Goal: Contribute content: Add original content to the website for others to see

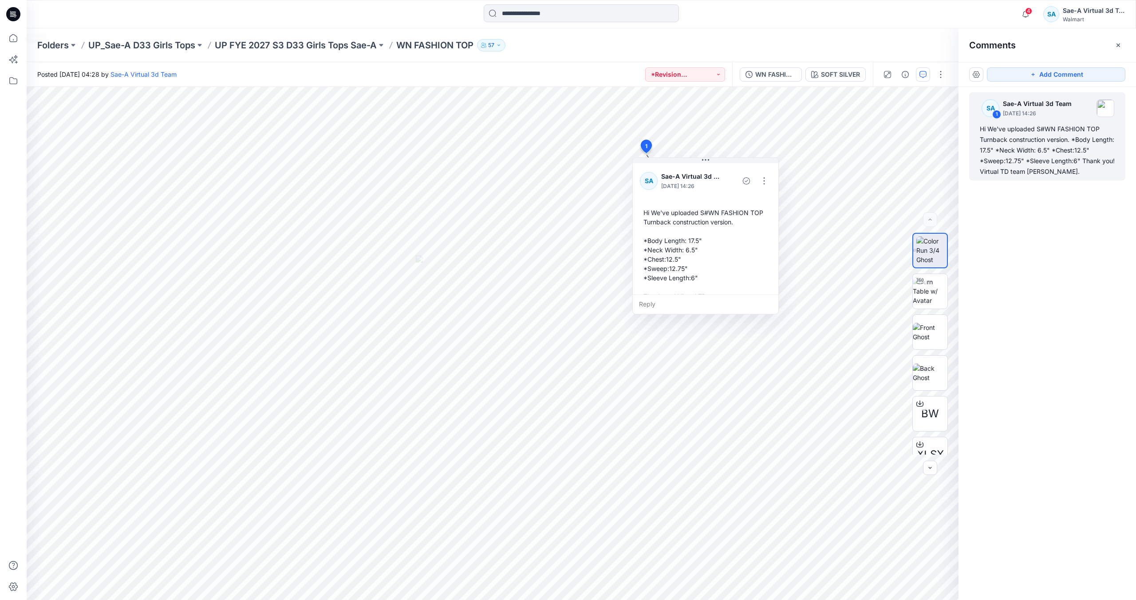
drag, startPoint x: 16, startPoint y: 17, endPoint x: 25, endPoint y: 17, distance: 9.3
click at [16, 17] on icon at bounding box center [15, 17] width 2 height 0
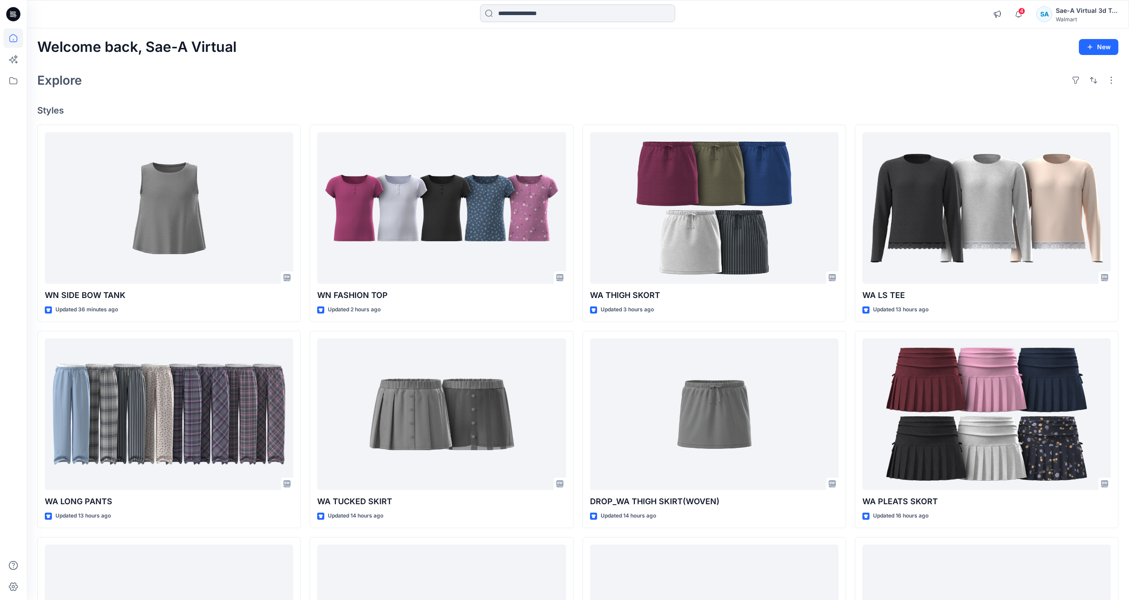
click at [650, 18] on input at bounding box center [577, 13] width 195 height 18
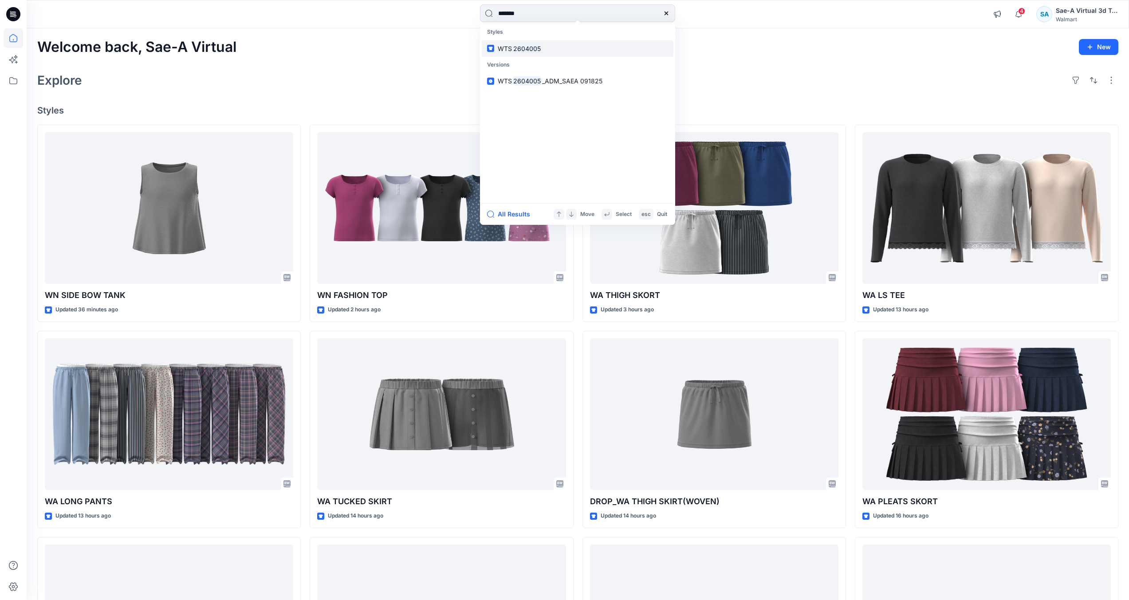
type input "*******"
click at [612, 42] on link "WTS 2604005" at bounding box center [578, 48] width 192 height 16
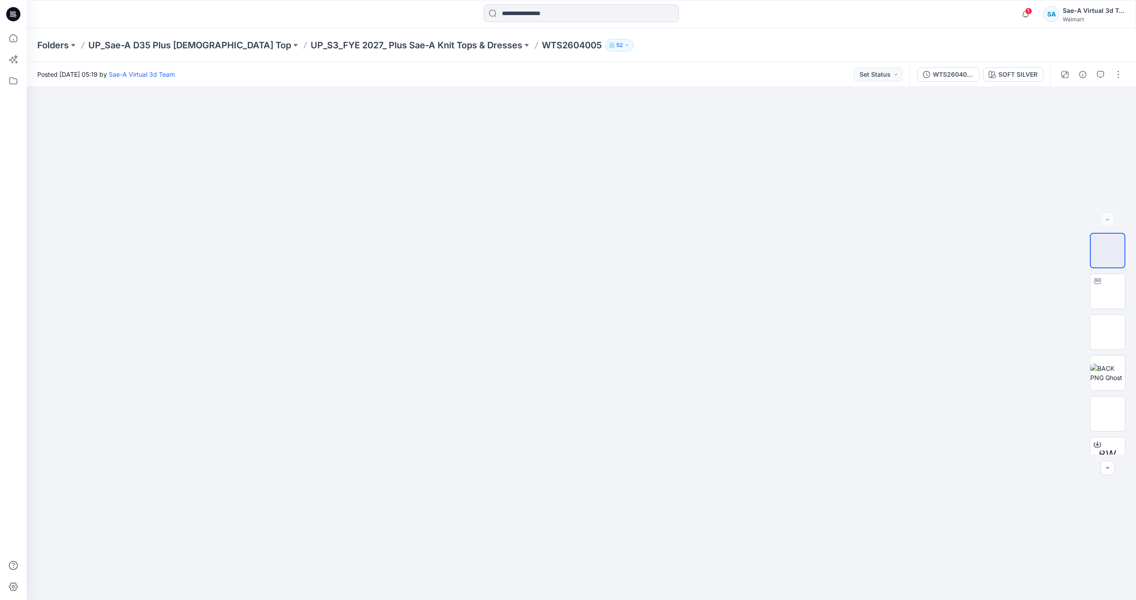
click at [10, 15] on icon at bounding box center [13, 14] width 14 height 14
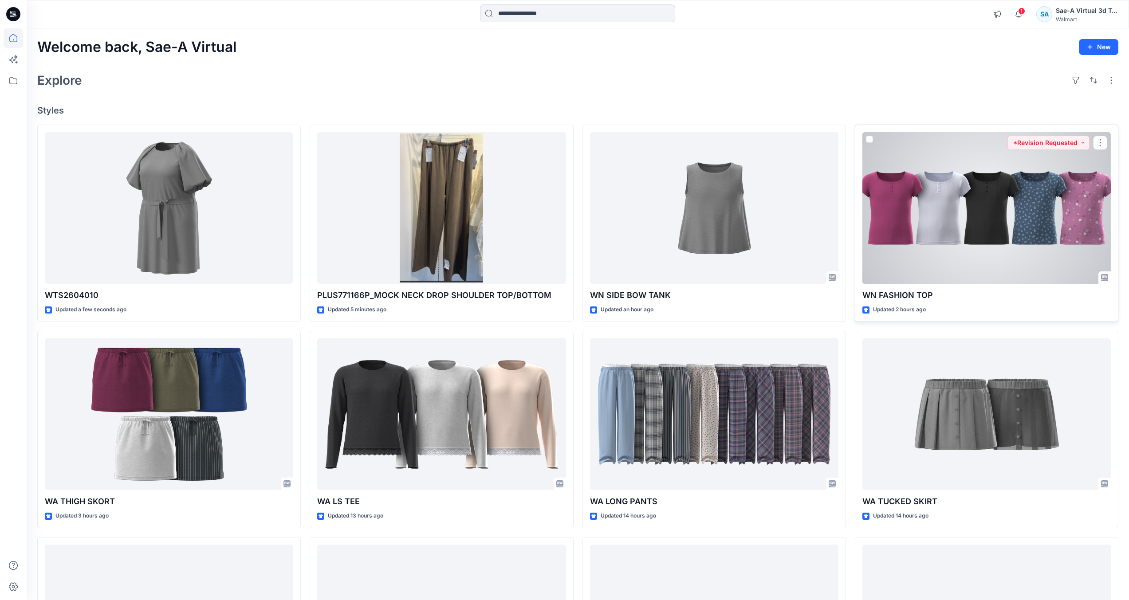
click at [955, 248] on div at bounding box center [987, 208] width 248 height 152
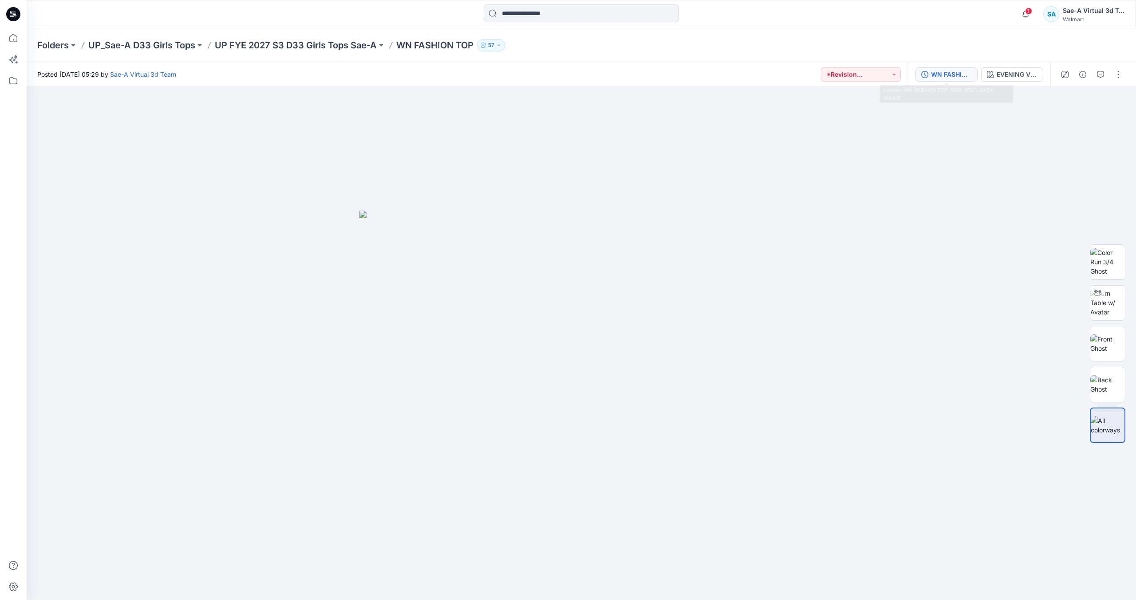
click at [944, 71] on div "WN FASHION TOP_ADM_REV1_SAEA 100225" at bounding box center [951, 75] width 41 height 10
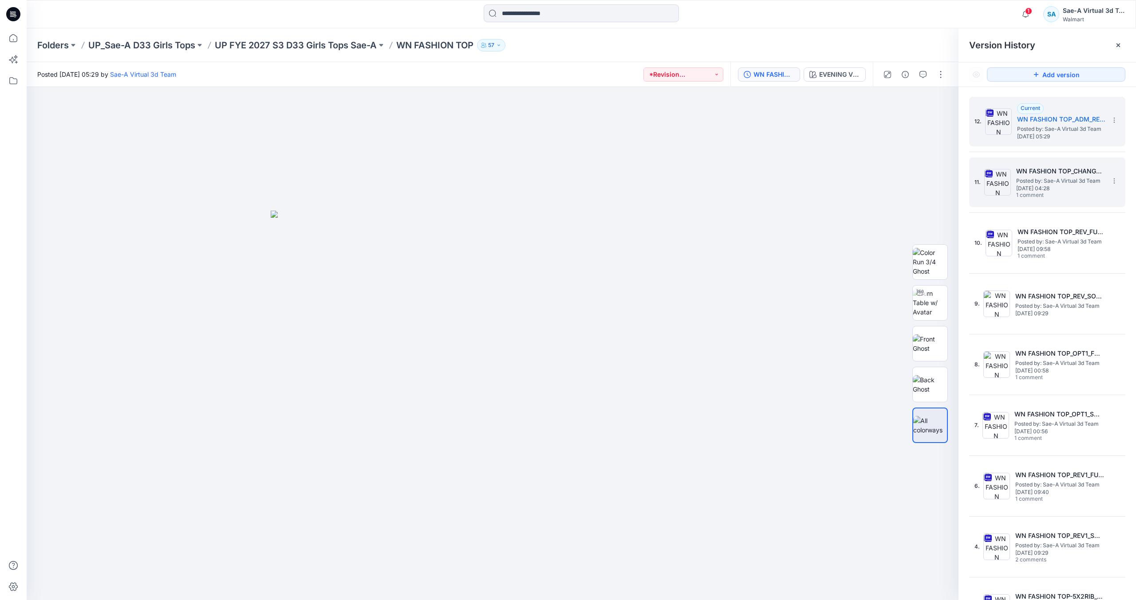
click at [1046, 201] on div "11. WN FASHION TOP_CHANGE TO TURNBACK CONSTRUCTION Posted by: Sae-A Virtual 3d …" at bounding box center [1040, 182] width 133 height 43
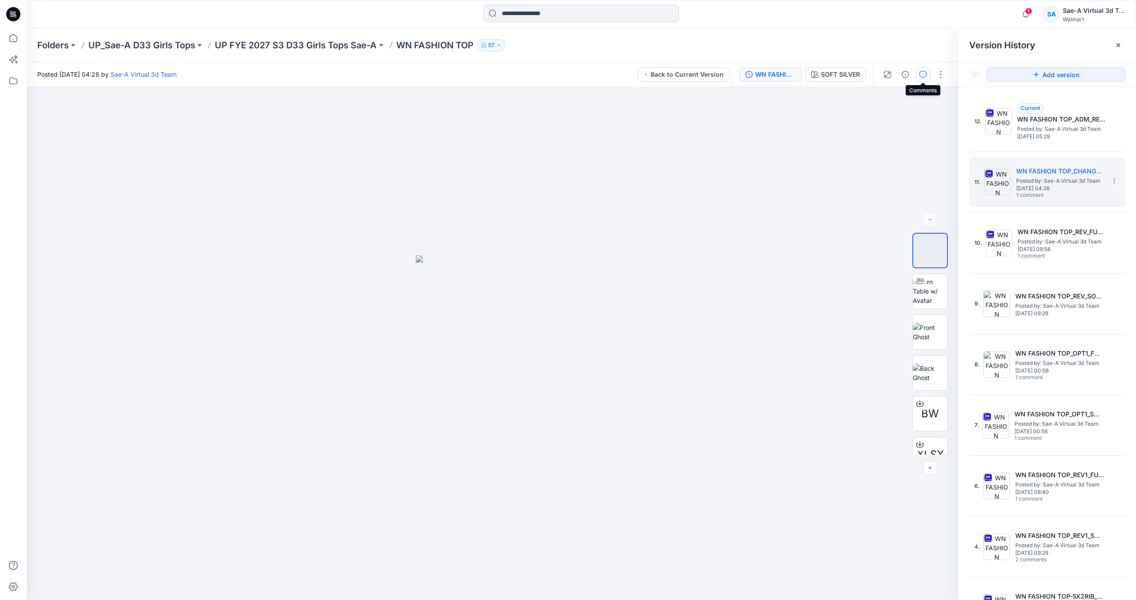
click at [924, 77] on icon "button" at bounding box center [922, 74] width 7 height 7
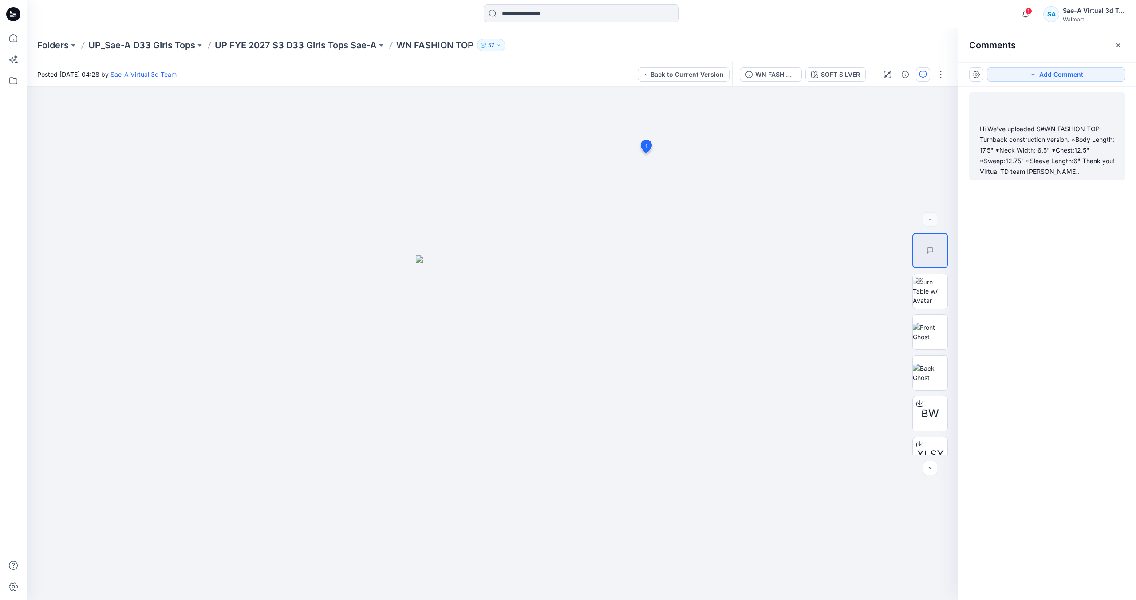
click at [1059, 158] on div "Hi We've uploaded S#WN FASHION TOP Turnback construction version. *Body Length:…" at bounding box center [1047, 150] width 135 height 53
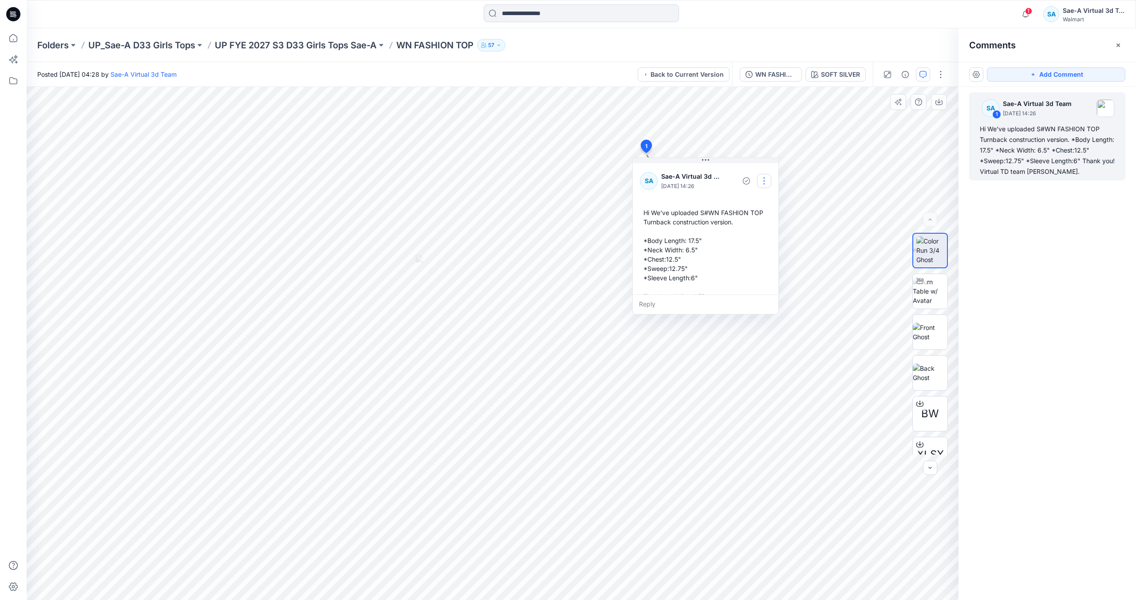
click at [761, 177] on button "button" at bounding box center [764, 181] width 14 height 14
click at [763, 201] on p "Edit comment" at bounding box center [766, 201] width 40 height 9
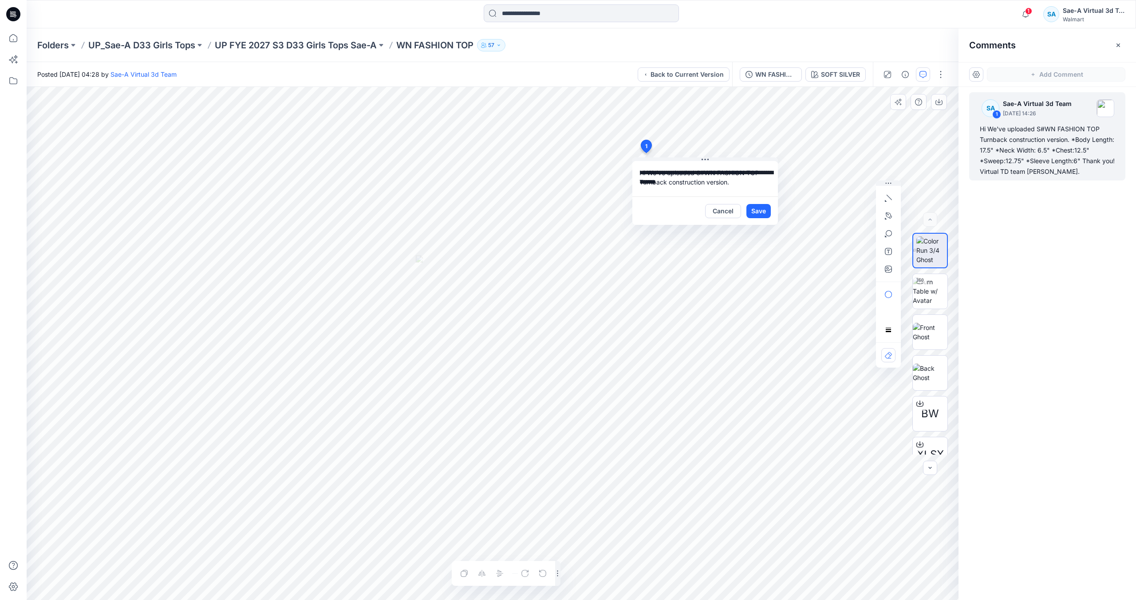
scroll to position [72, 0]
click at [732, 214] on button "Cancel" at bounding box center [723, 211] width 36 height 14
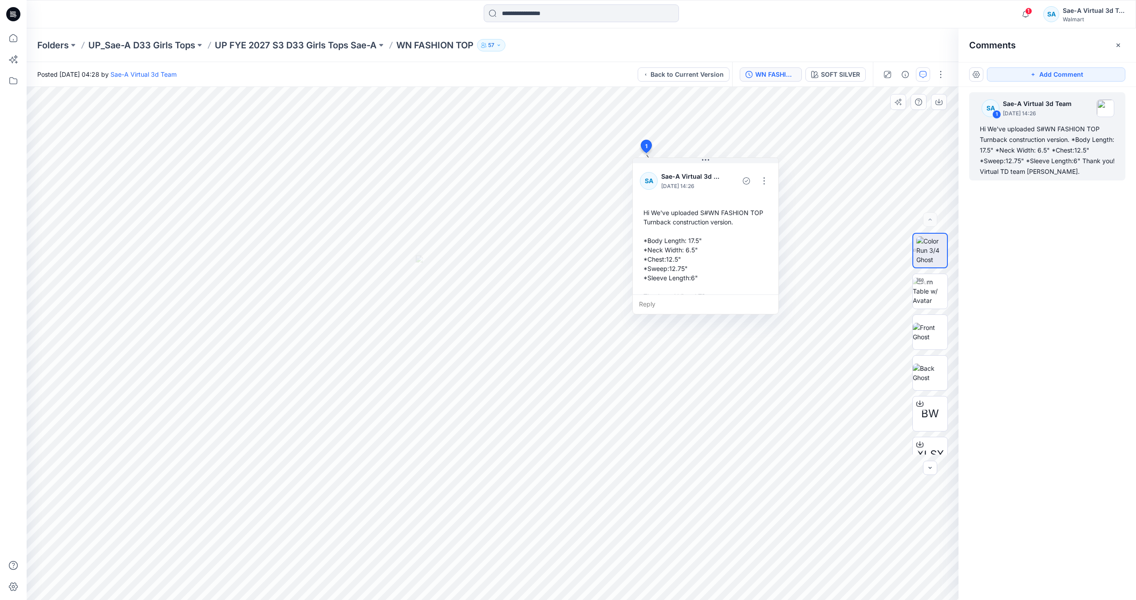
click at [775, 76] on div "WN FASHION TOP_CHANGE TO TURNBACK CONSTRUCTION" at bounding box center [775, 75] width 41 height 10
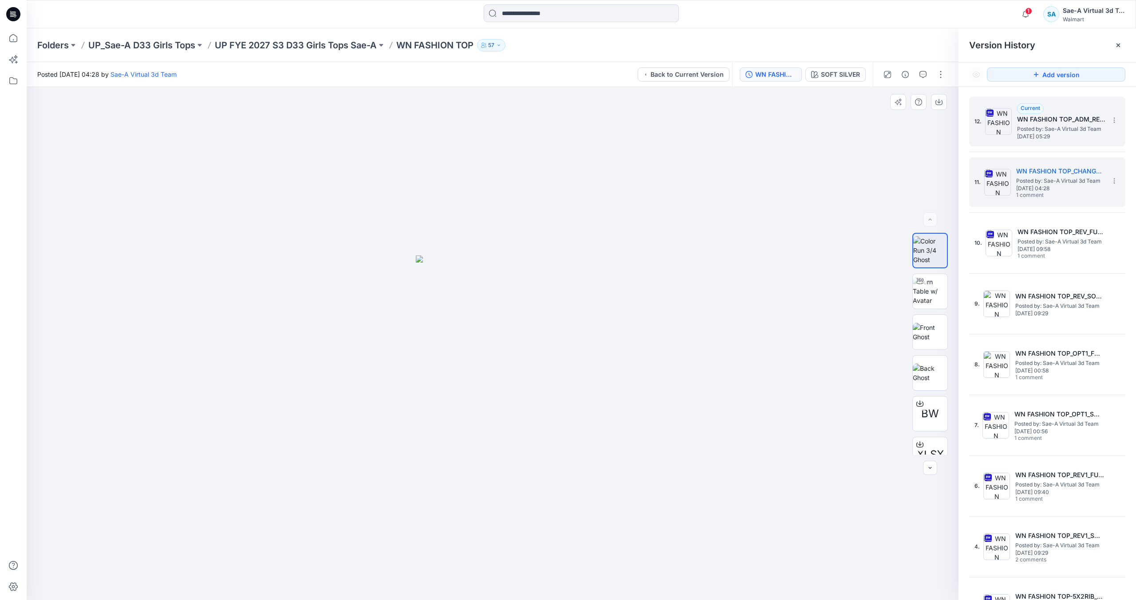
click at [1053, 134] on span "Thursday, October 02, 2025 05:29" at bounding box center [1061, 137] width 89 height 6
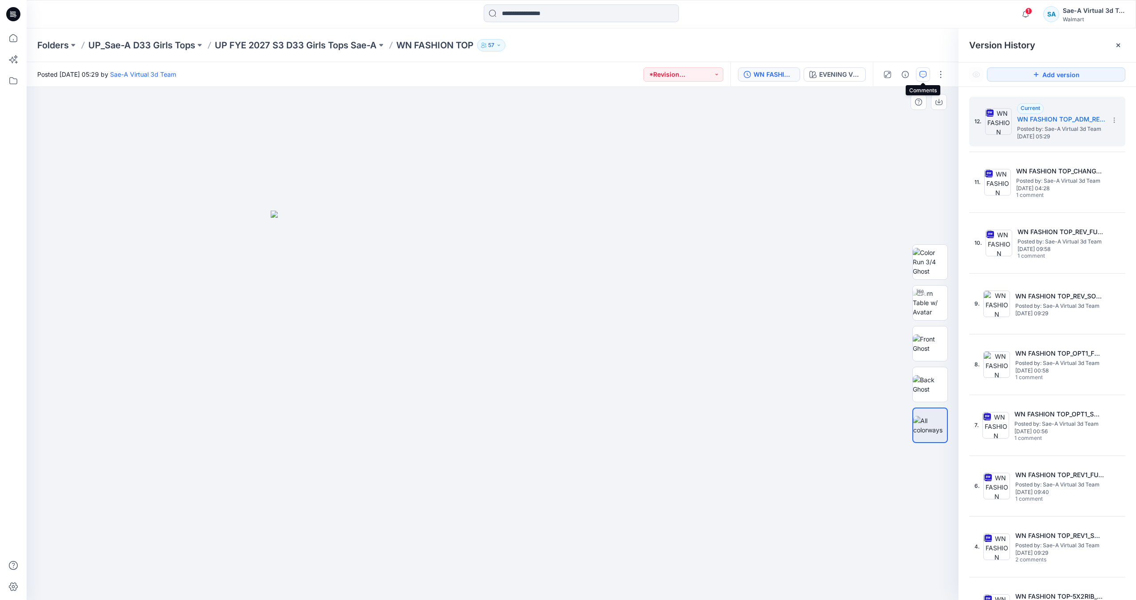
click at [924, 72] on icon "button" at bounding box center [922, 74] width 7 height 7
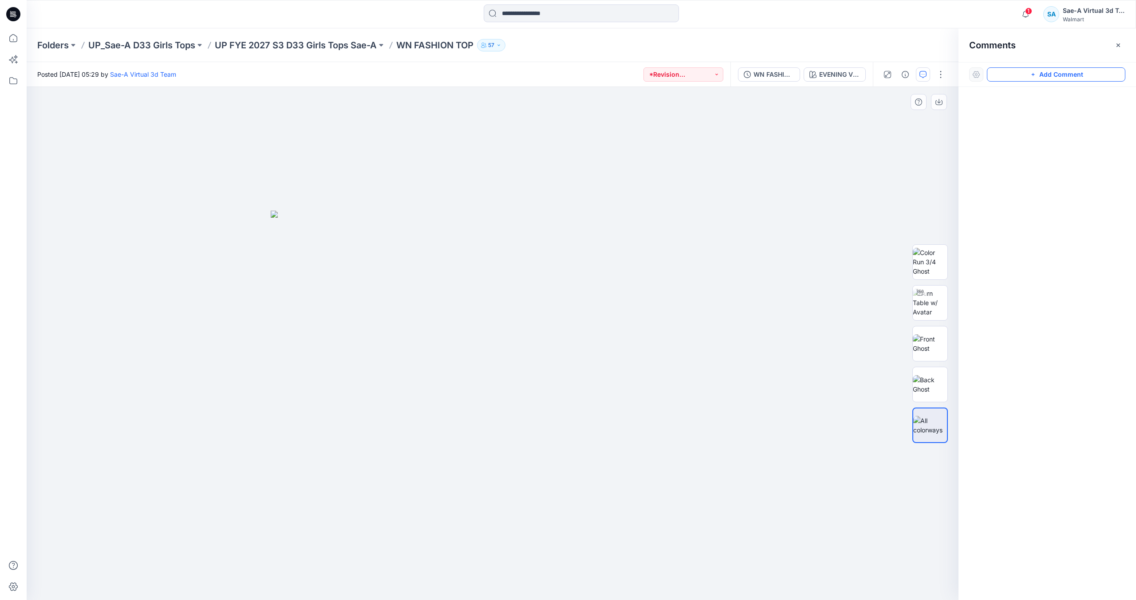
click at [1035, 77] on icon "button" at bounding box center [1032, 74] width 7 height 7
click at [722, 147] on div "1" at bounding box center [493, 343] width 932 height 513
type textarea "**********"
click at [831, 200] on button "Post" at bounding box center [835, 205] width 24 height 14
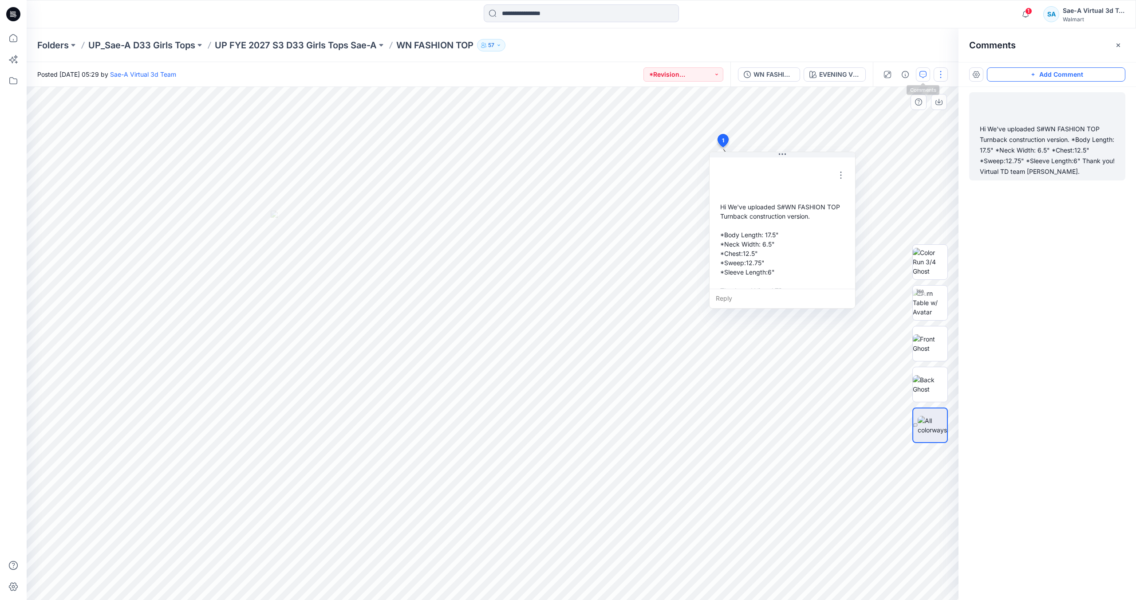
click at [938, 75] on button "button" at bounding box center [941, 74] width 14 height 14
click at [915, 118] on button "Edit" at bounding box center [904, 120] width 82 height 16
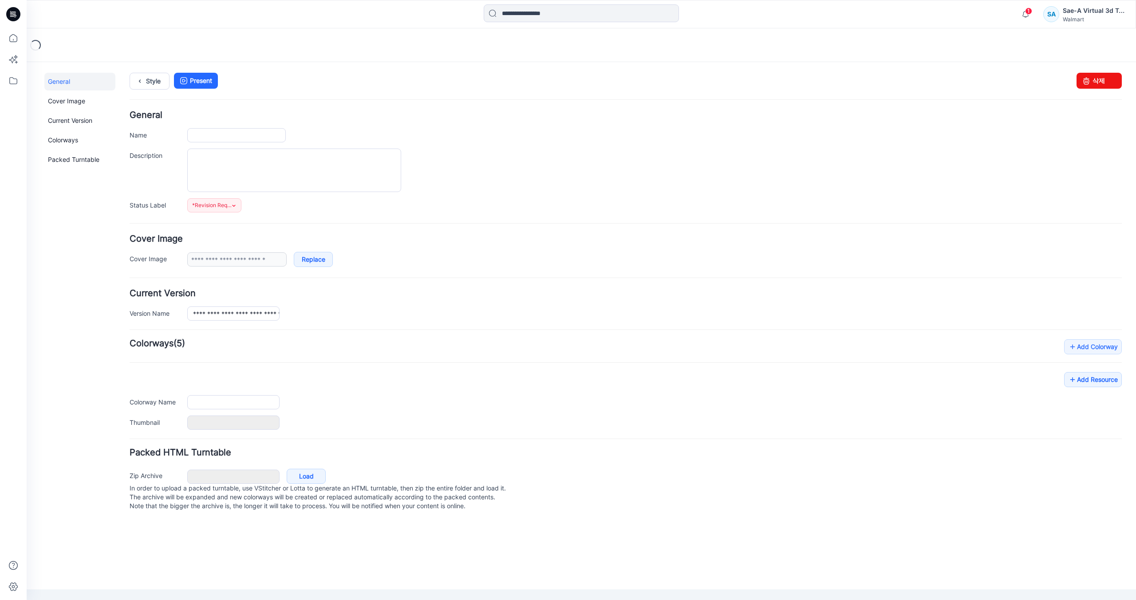
type input "**********"
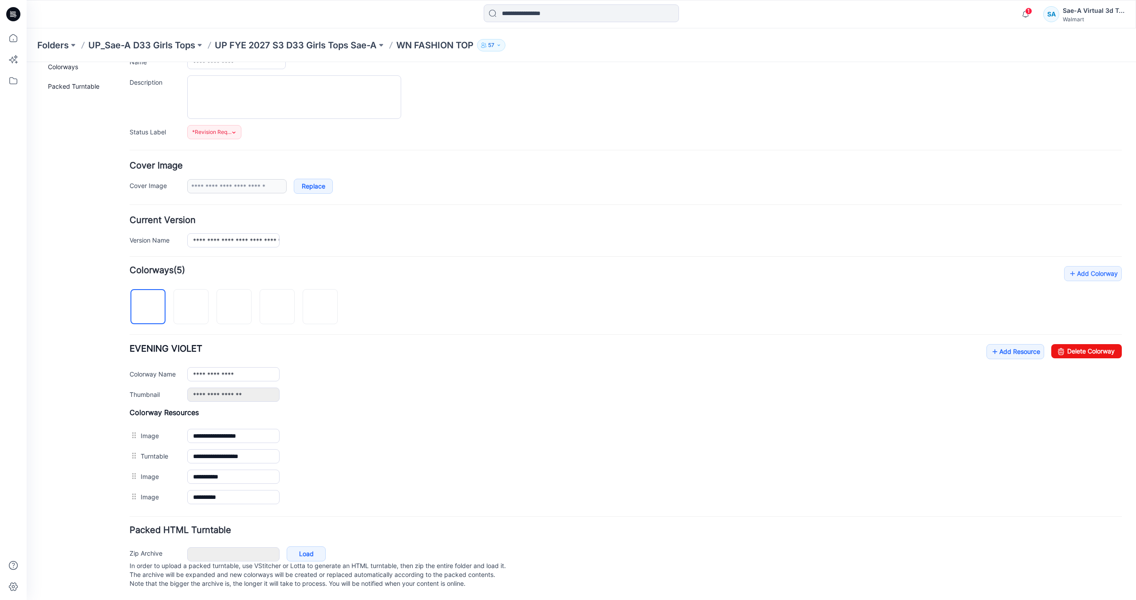
scroll to position [82, 0]
click at [998, 345] on link "Add Resource" at bounding box center [1015, 351] width 58 height 15
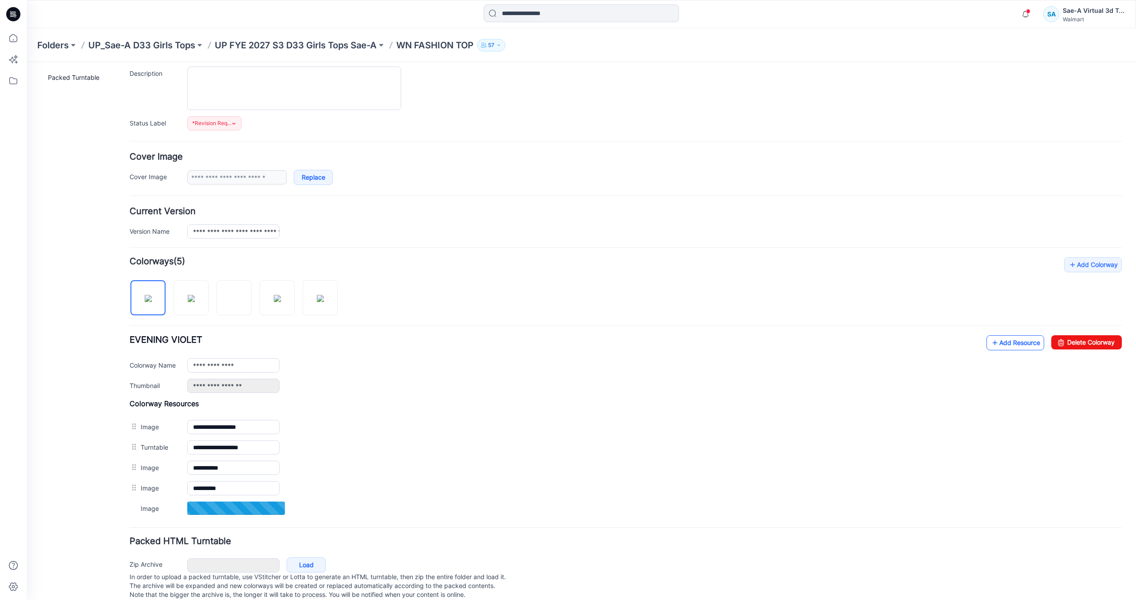
click at [994, 339] on link "Add Resource" at bounding box center [1015, 342] width 58 height 15
click at [1009, 347] on link "Add Resource" at bounding box center [1015, 342] width 58 height 15
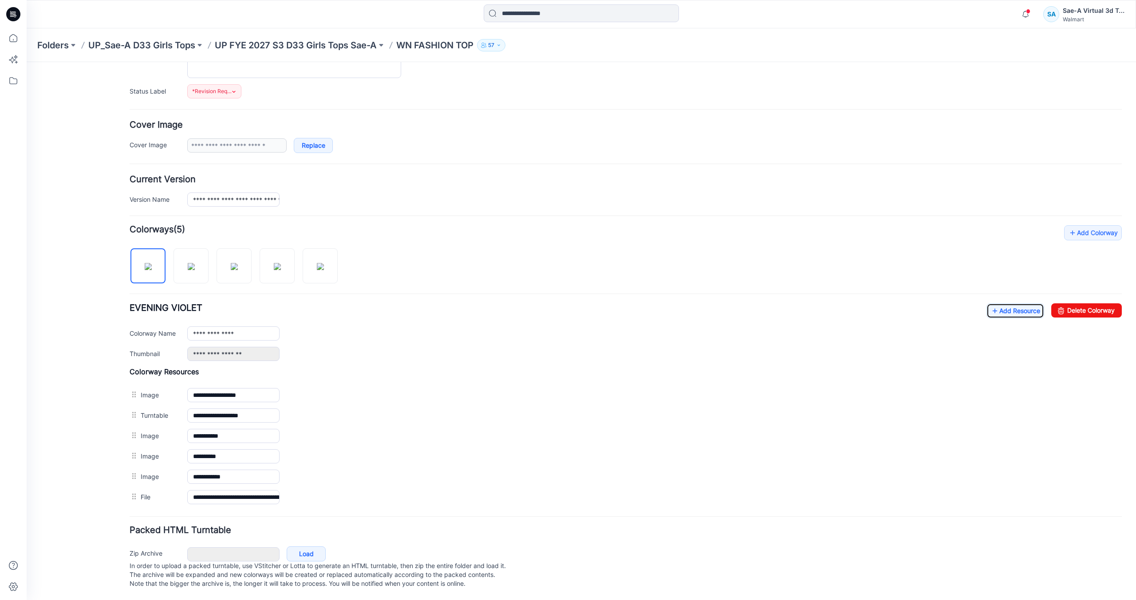
scroll to position [123, 0]
click at [1017, 304] on link "Add Resource" at bounding box center [1015, 311] width 58 height 15
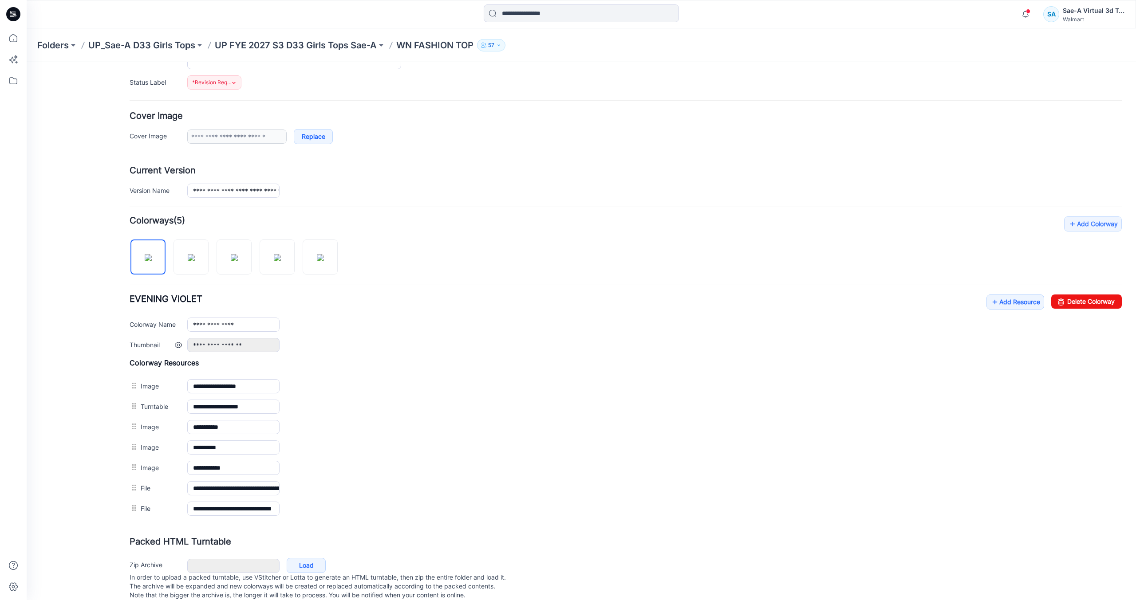
click at [495, 341] on div "**********" at bounding box center [654, 345] width 935 height 14
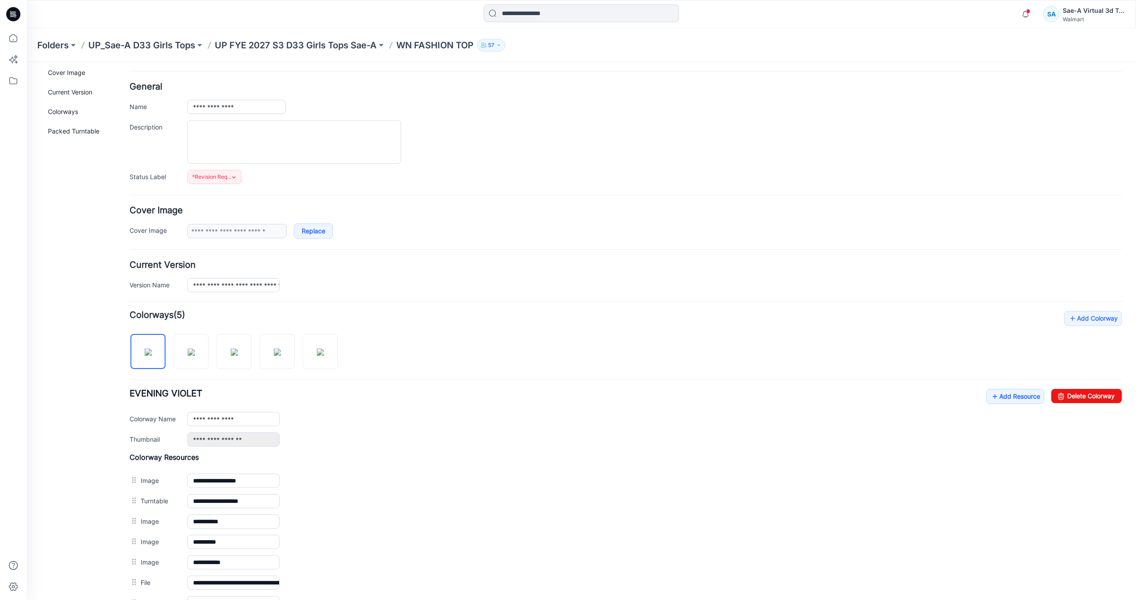
scroll to position [0, 0]
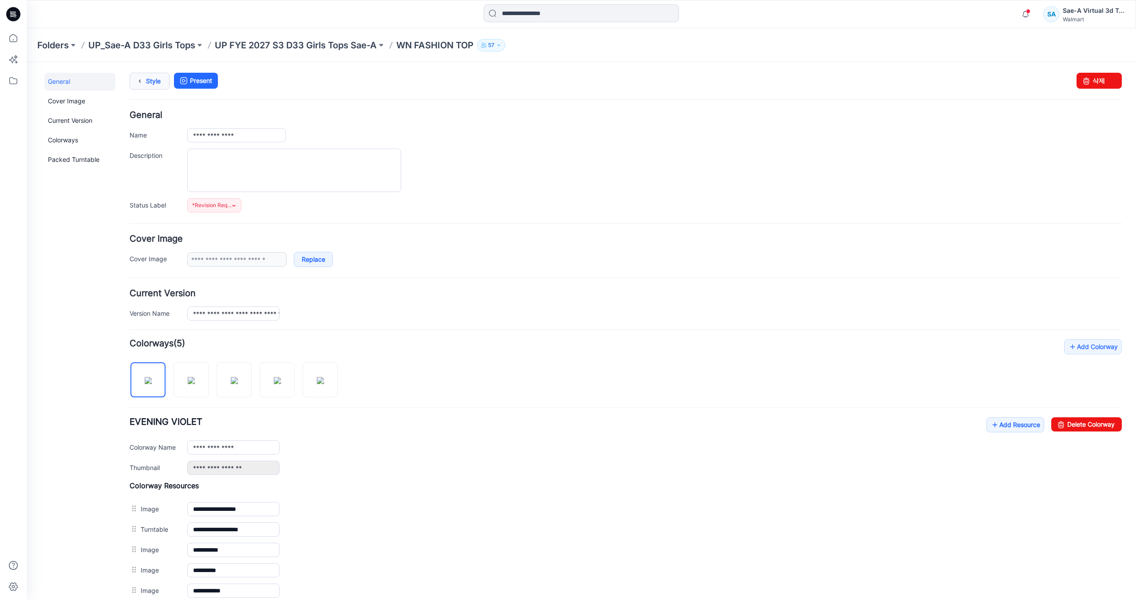
click at [158, 86] on link "Style" at bounding box center [150, 81] width 40 height 17
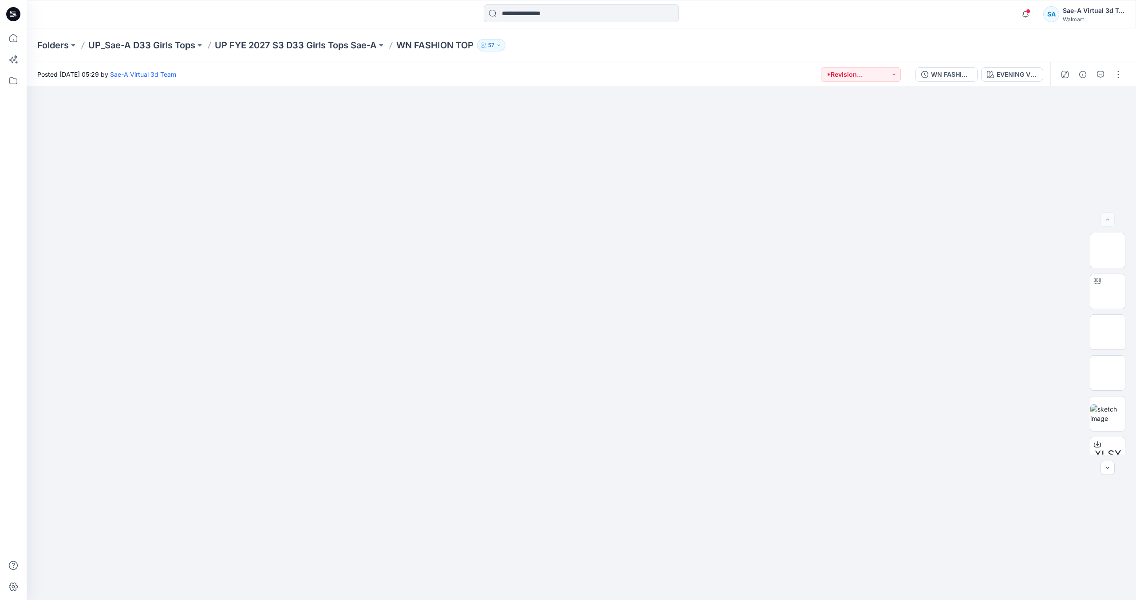
click at [14, 14] on icon at bounding box center [15, 14] width 4 height 0
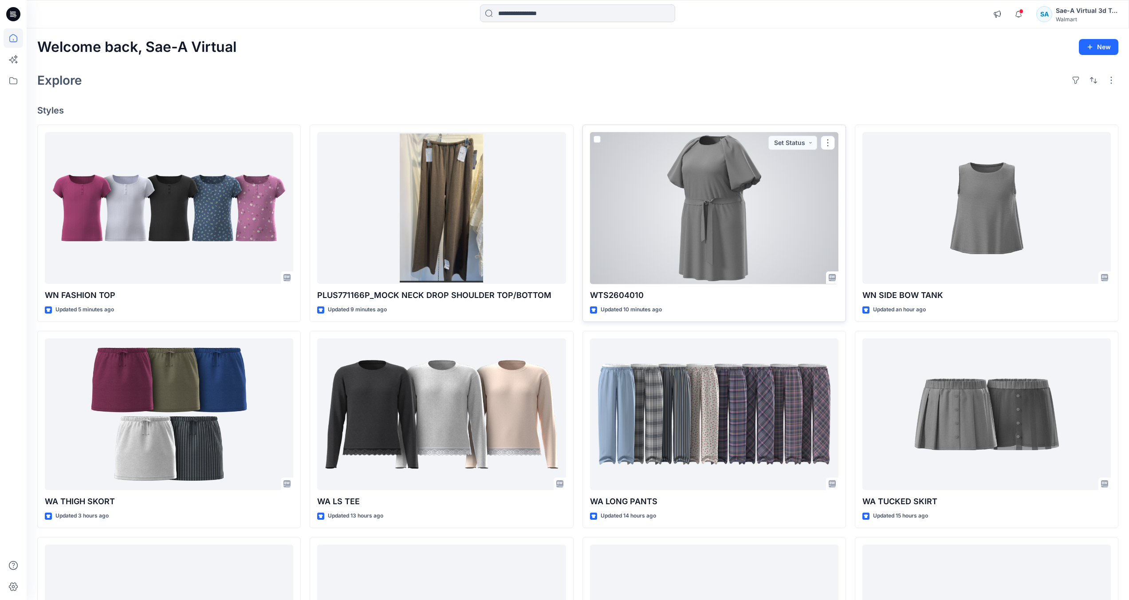
click at [816, 247] on div at bounding box center [714, 208] width 248 height 152
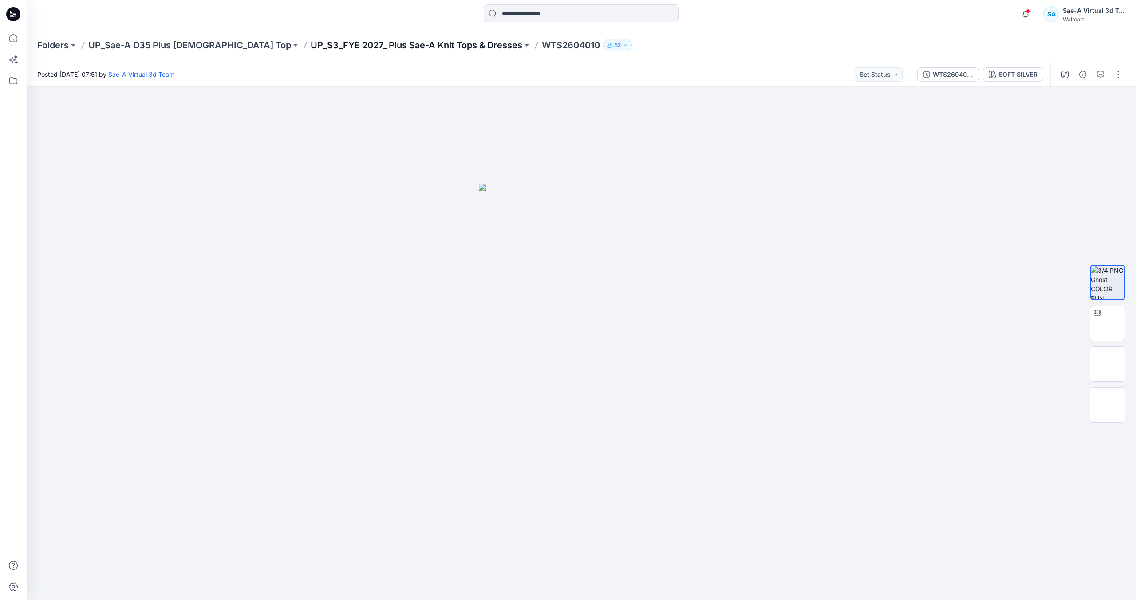
click at [381, 48] on p "UP_S3_FYE 2027_ Plus Sae-A Knit Tops & Dresses" at bounding box center [417, 45] width 212 height 12
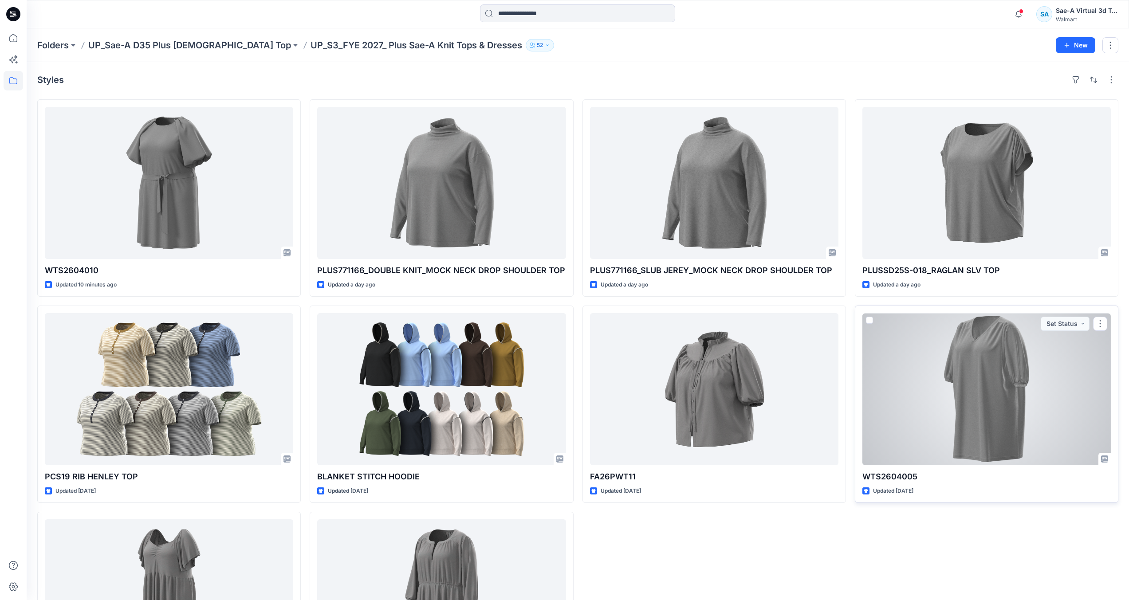
click at [991, 370] on div at bounding box center [987, 389] width 248 height 152
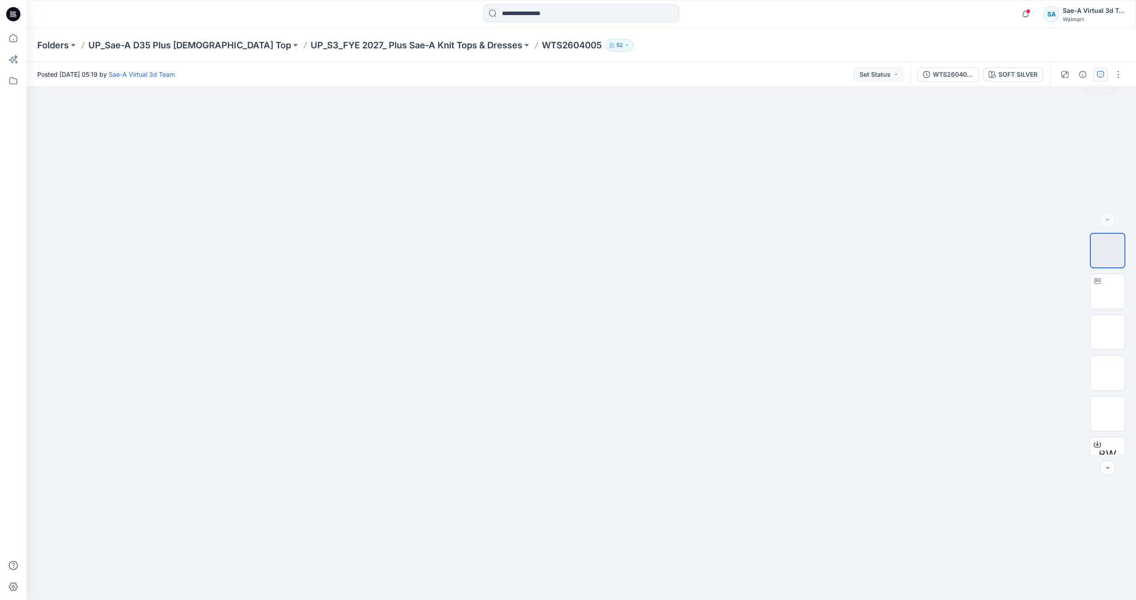
click at [1096, 74] on button "button" at bounding box center [1100, 74] width 14 height 14
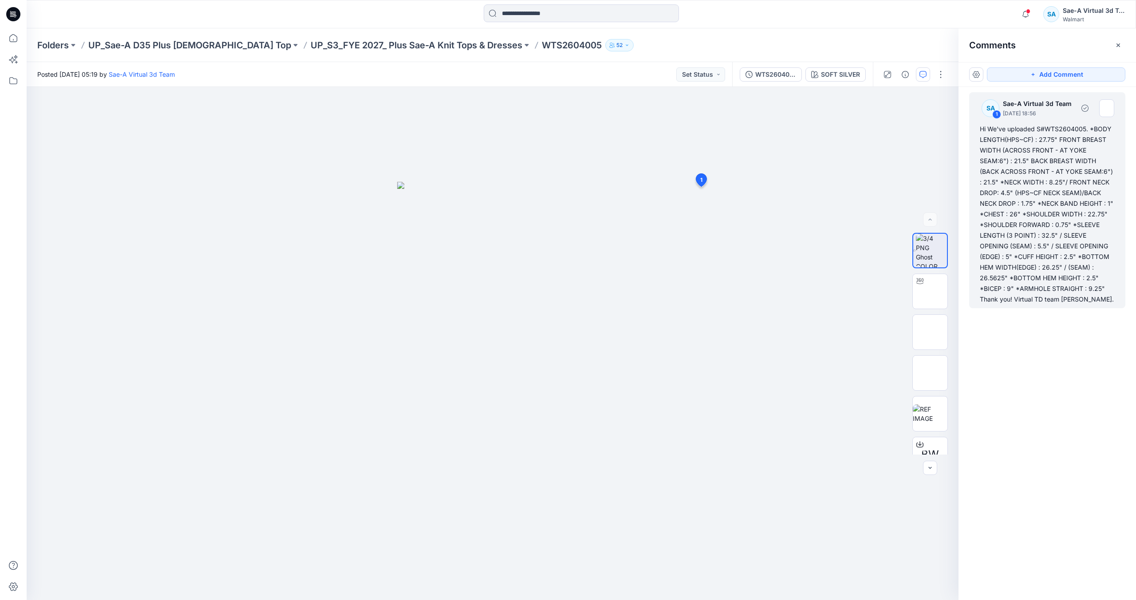
click at [1034, 198] on div "Hi We've uploaded S#WTS2604005. *BODY LENGTH(HPS~CF) : 27.75" FRONT BREAST WIDT…" at bounding box center [1047, 214] width 135 height 181
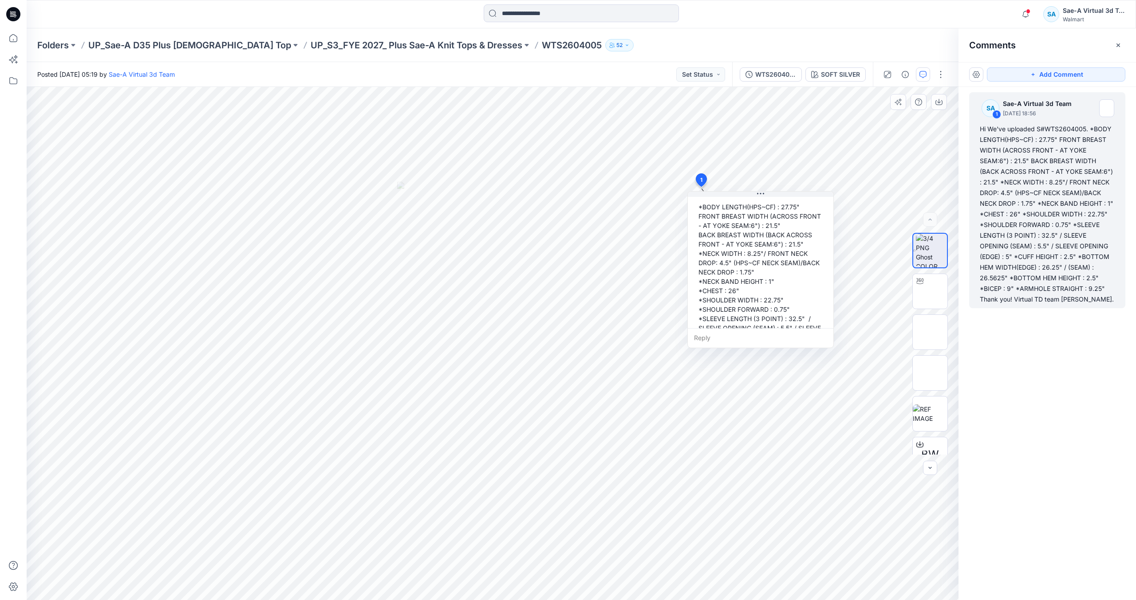
scroll to position [89, 0]
click at [335, 39] on p "UP_S3_FYE 2027_ Plus Sae-A Knit Tops & Dresses" at bounding box center [417, 45] width 212 height 12
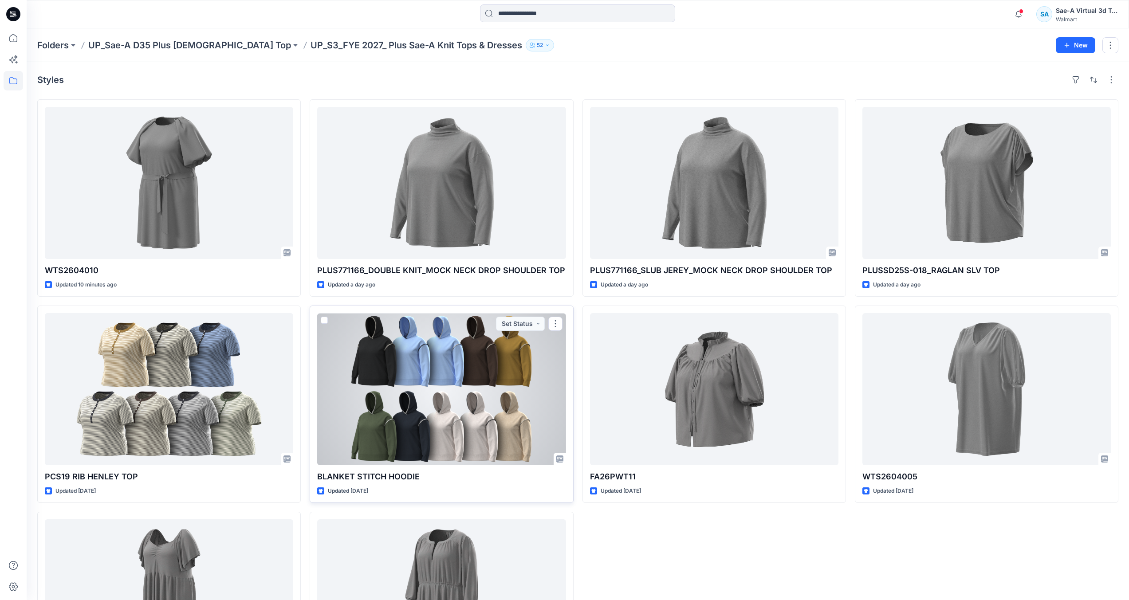
click at [442, 390] on div at bounding box center [441, 389] width 248 height 152
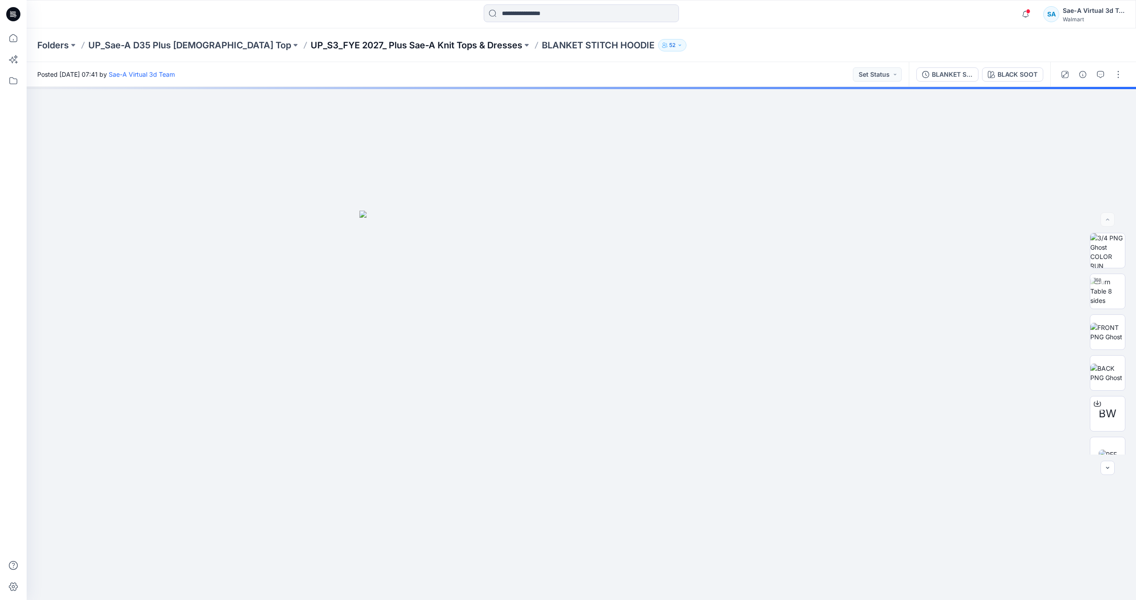
click at [397, 51] on p "UP_S3_FYE 2027_ Plus Sae-A Knit Tops & Dresses" at bounding box center [417, 45] width 212 height 12
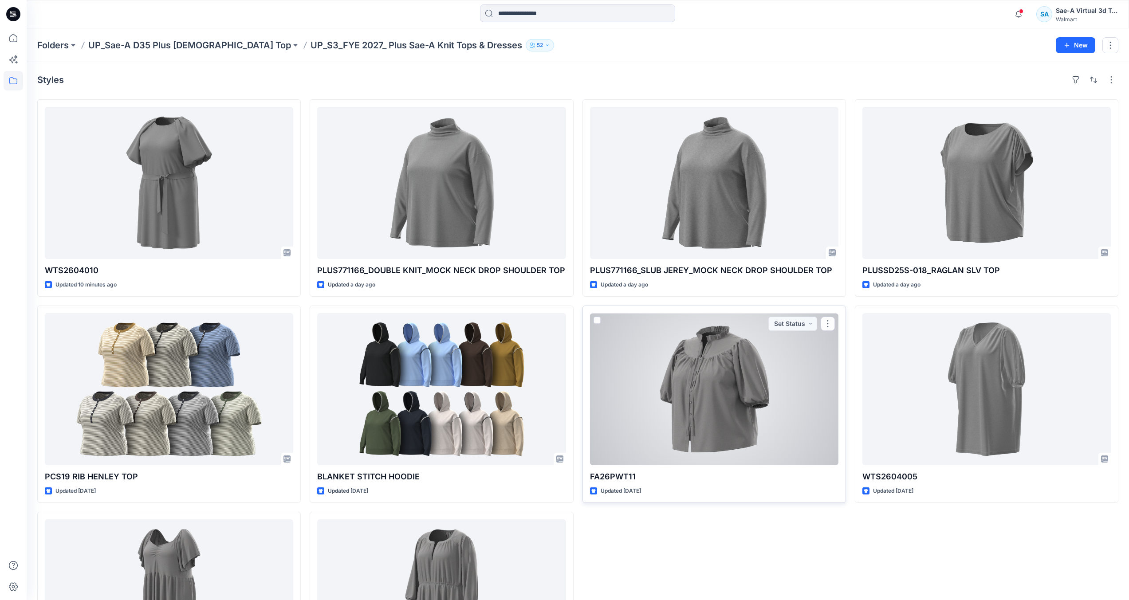
click at [740, 386] on div at bounding box center [714, 389] width 248 height 152
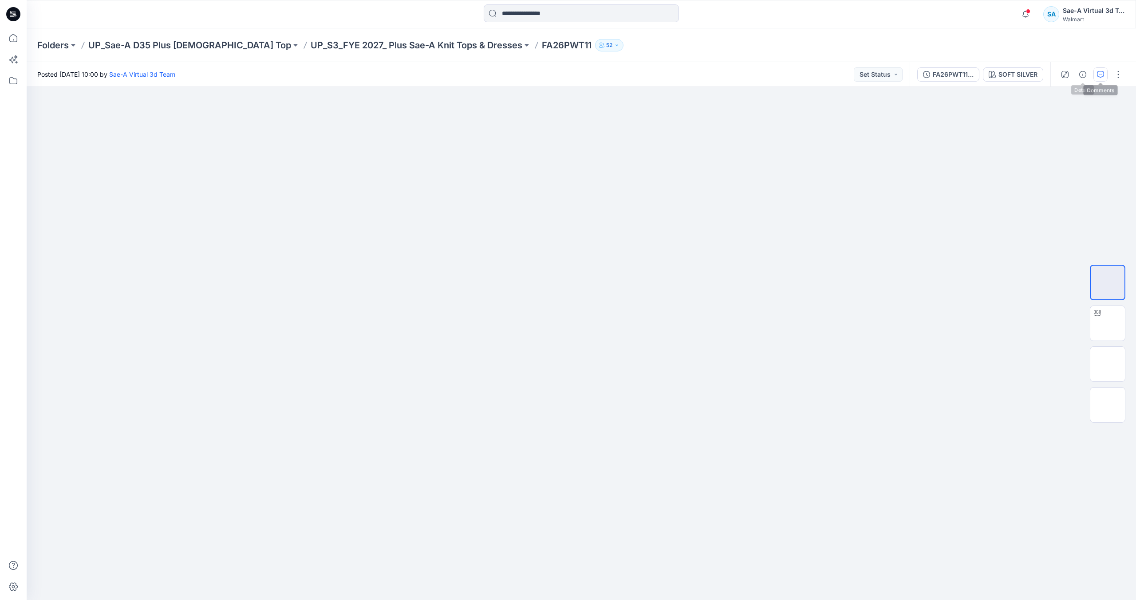
click at [1098, 76] on icon "button" at bounding box center [1100, 74] width 7 height 7
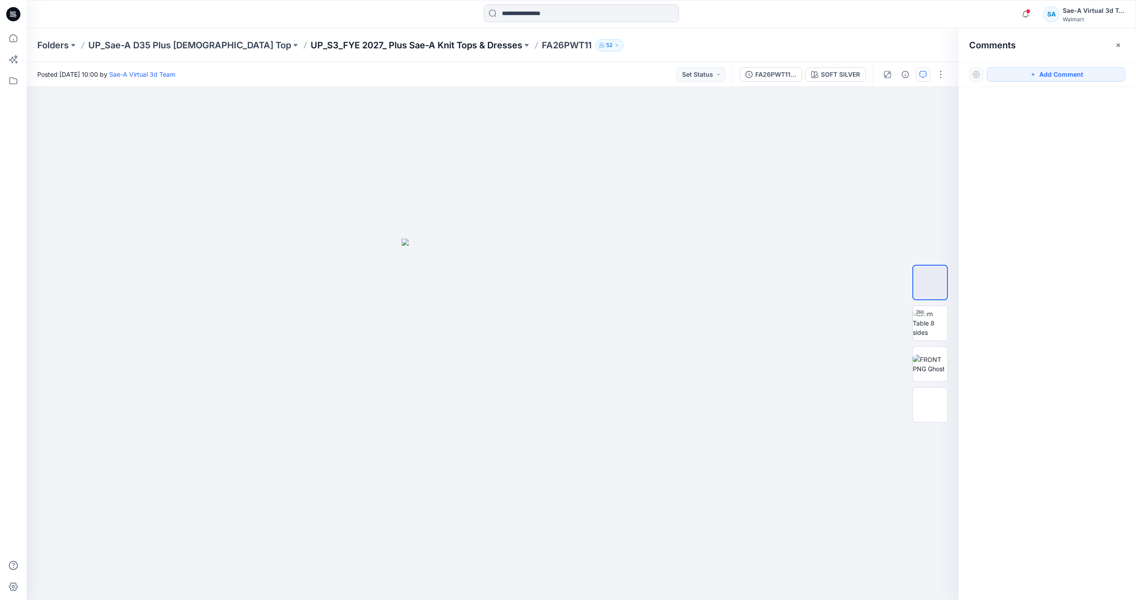
click at [352, 41] on p "UP_S3_FYE 2027_ Plus Sae-A Knit Tops & Dresses" at bounding box center [417, 45] width 212 height 12
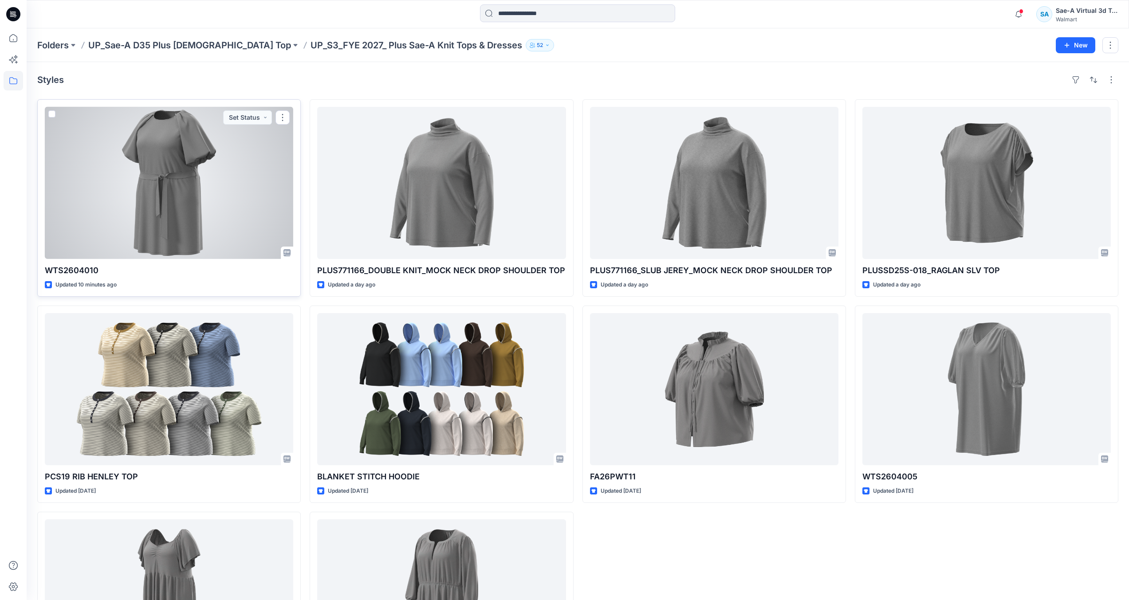
click at [169, 164] on div at bounding box center [169, 183] width 248 height 152
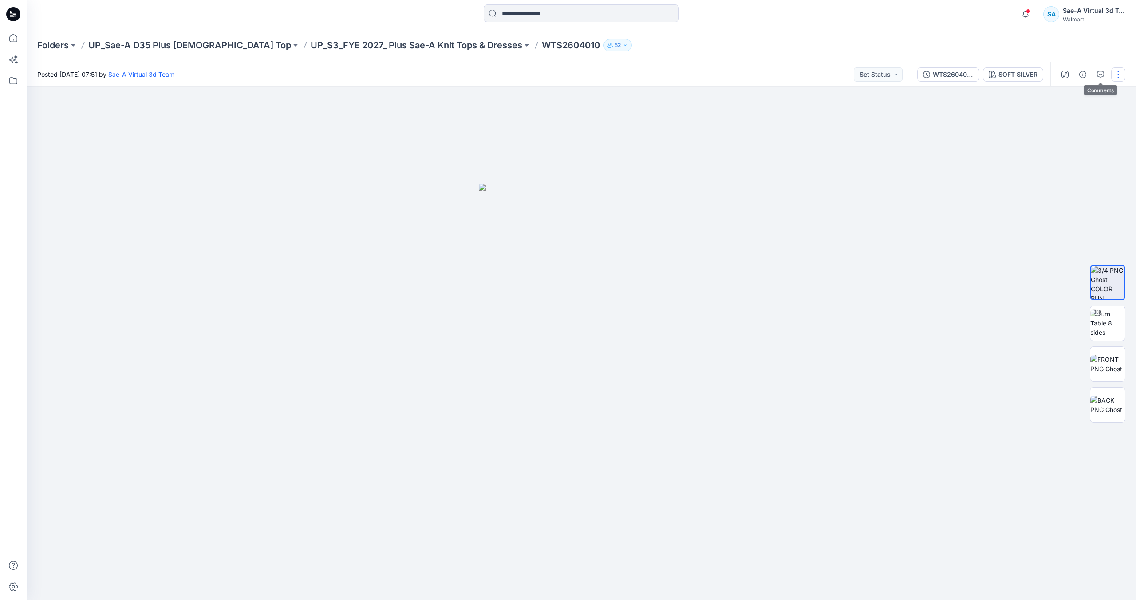
click at [1117, 73] on button "button" at bounding box center [1118, 74] width 14 height 14
click at [1077, 121] on button "Edit" at bounding box center [1081, 120] width 82 height 16
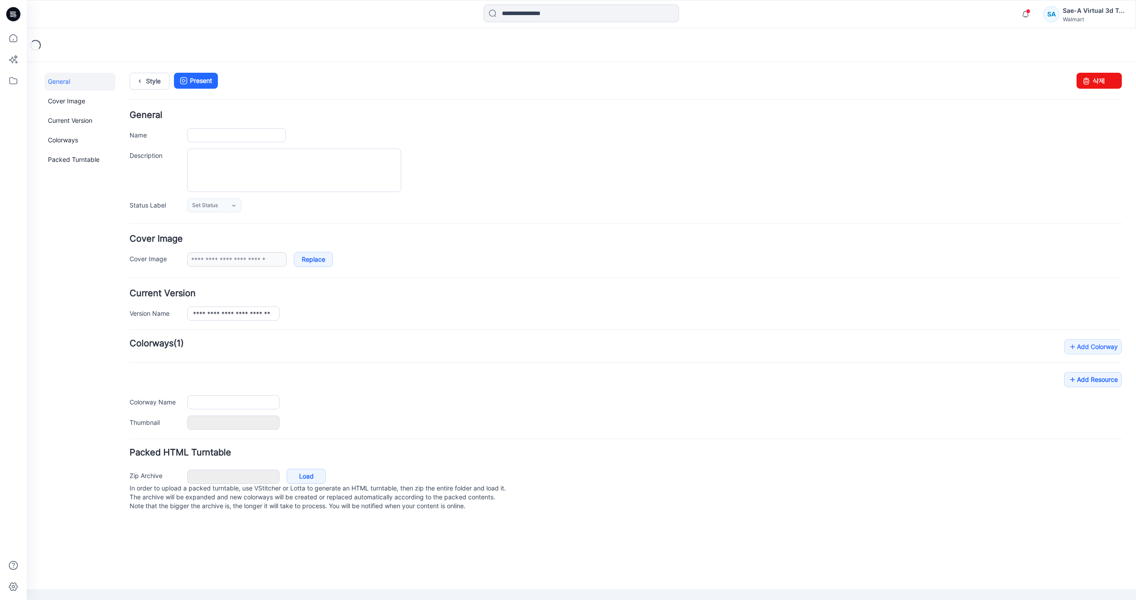
type input "**********"
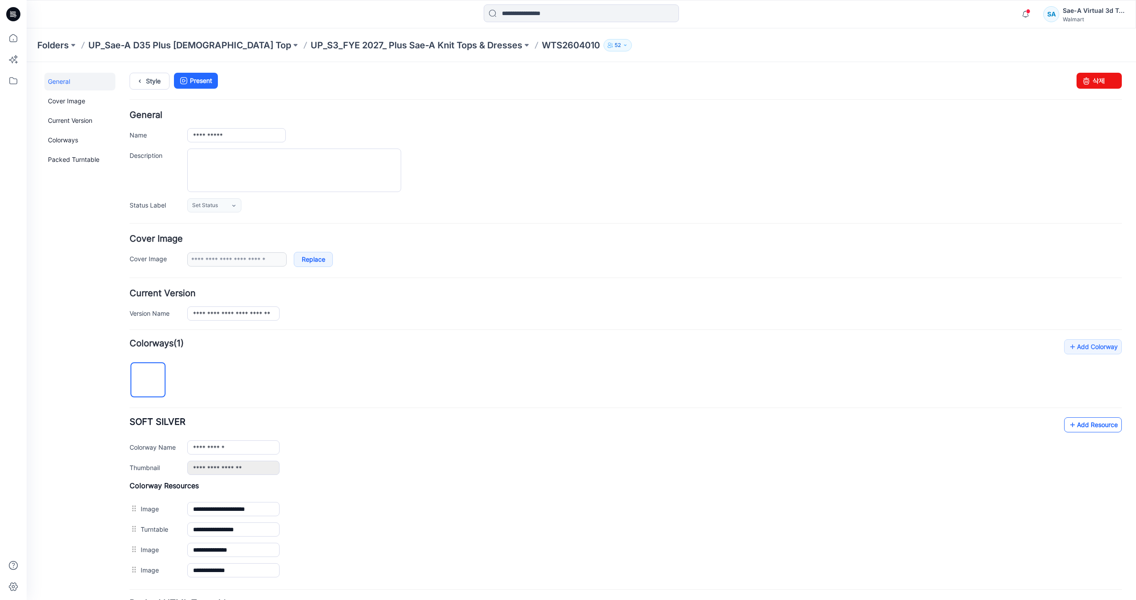
click at [1082, 426] on link "Add Resource" at bounding box center [1093, 425] width 58 height 15
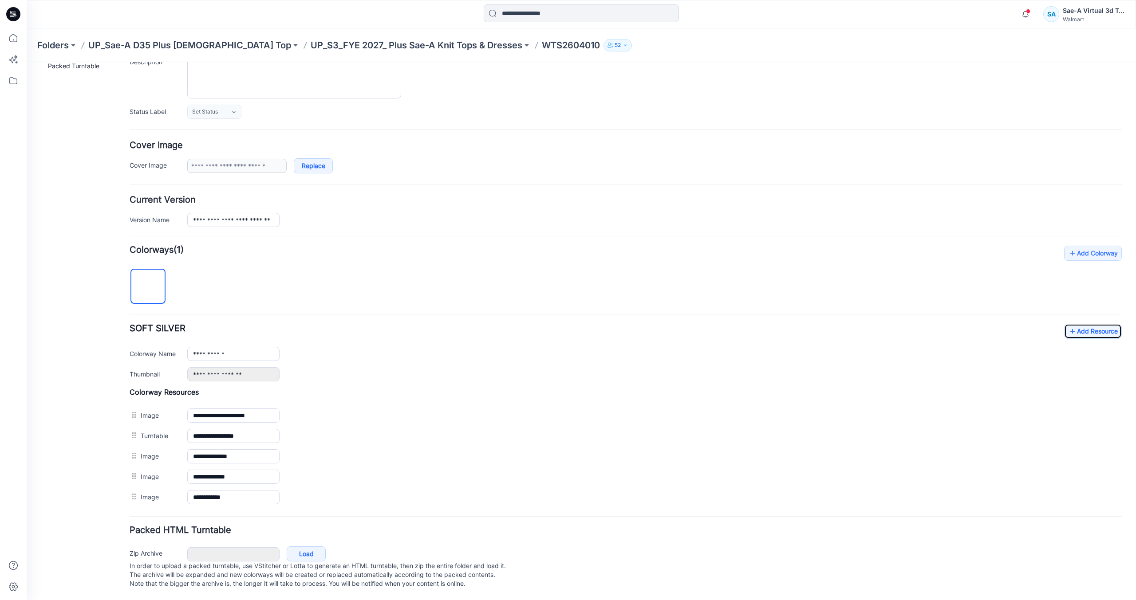
scroll to position [103, 0]
click at [1093, 324] on link "Add Resource" at bounding box center [1093, 331] width 58 height 15
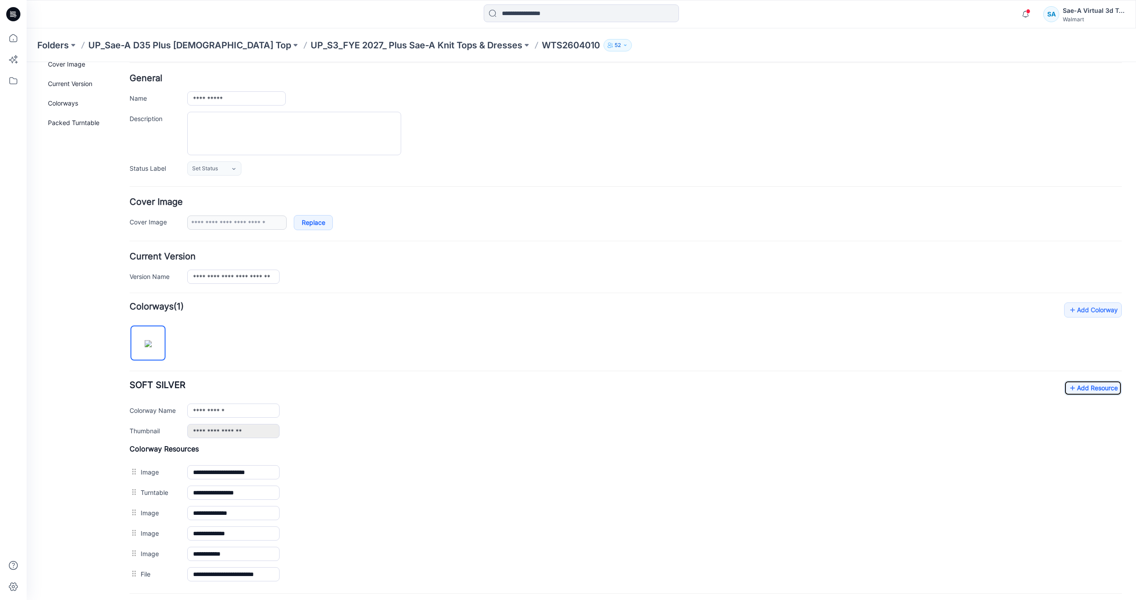
scroll to position [0, 0]
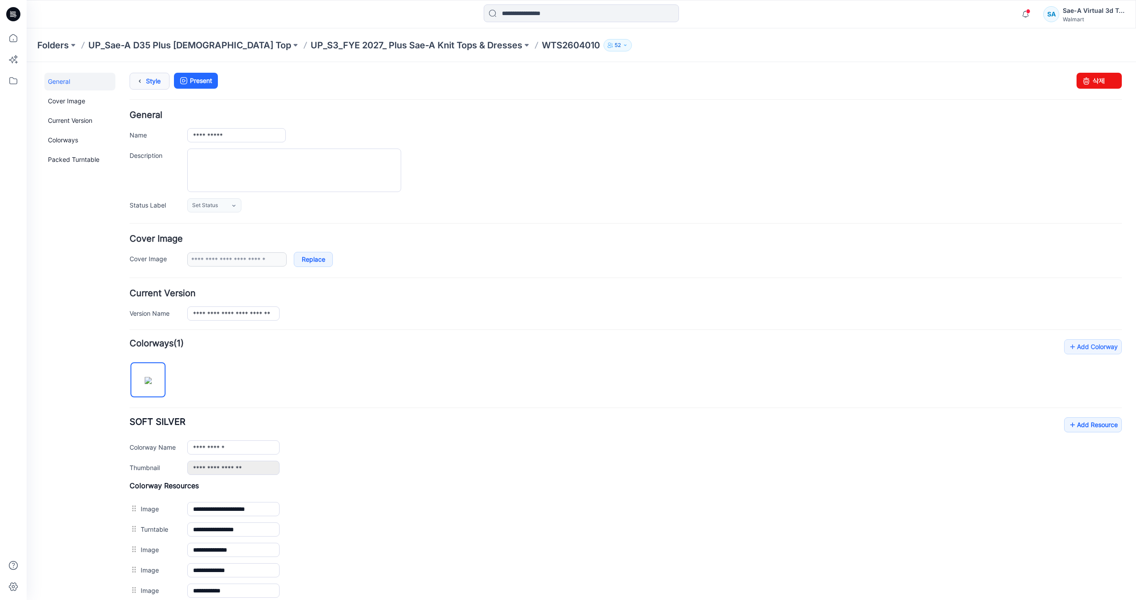
click at [146, 78] on link "Style" at bounding box center [150, 81] width 40 height 17
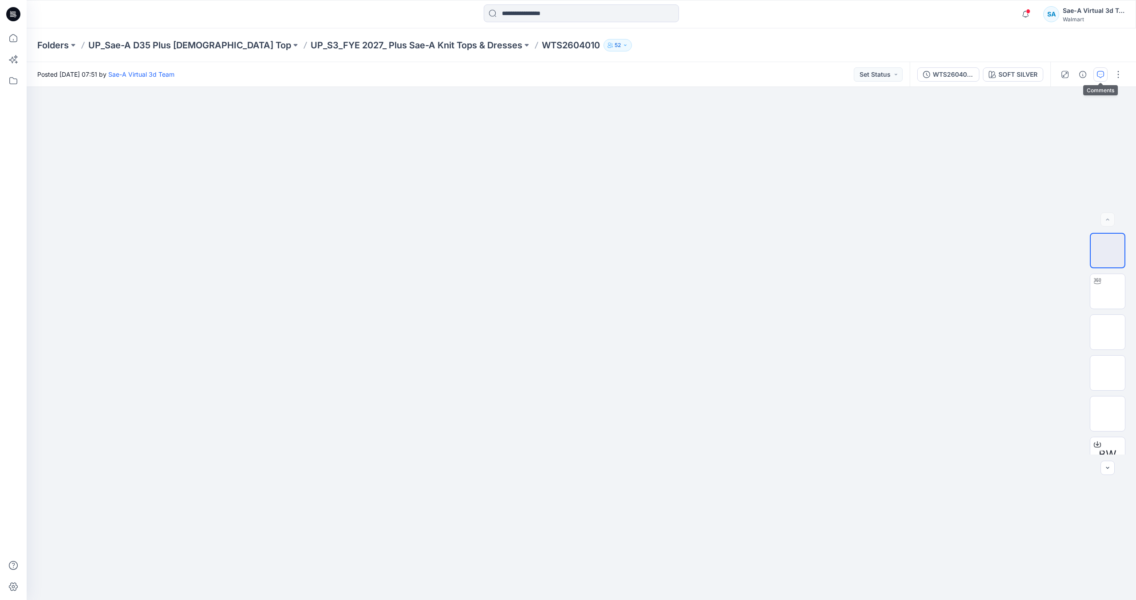
click at [1096, 72] on button "button" at bounding box center [1100, 74] width 14 height 14
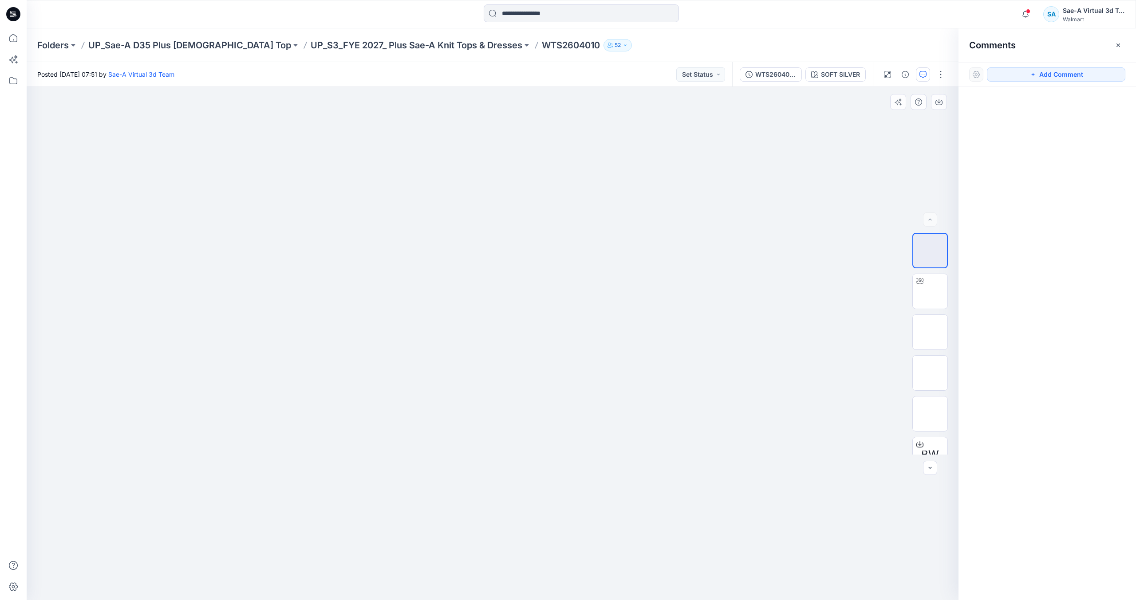
drag, startPoint x: 1078, startPoint y: 81, endPoint x: 952, endPoint y: 113, distance: 130.0
click at [1078, 81] on button "Add Comment" at bounding box center [1056, 74] width 138 height 14
click at [660, 154] on div "1" at bounding box center [493, 343] width 932 height 513
type textarea "*"
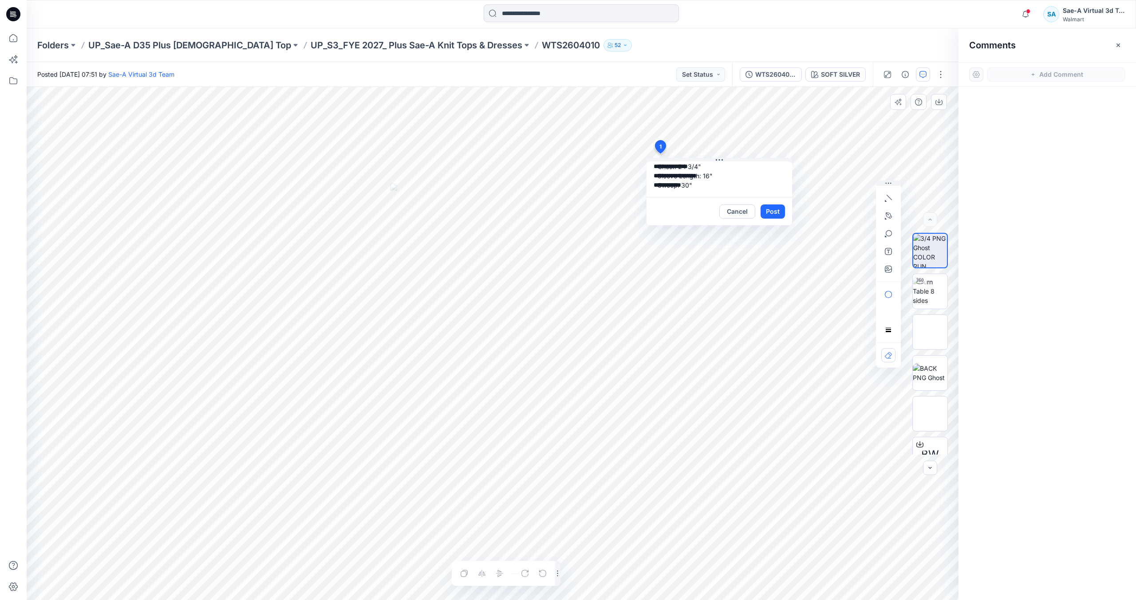
scroll to position [64, 0]
type textarea "**********"
click at [774, 215] on button "Post" at bounding box center [773, 212] width 24 height 14
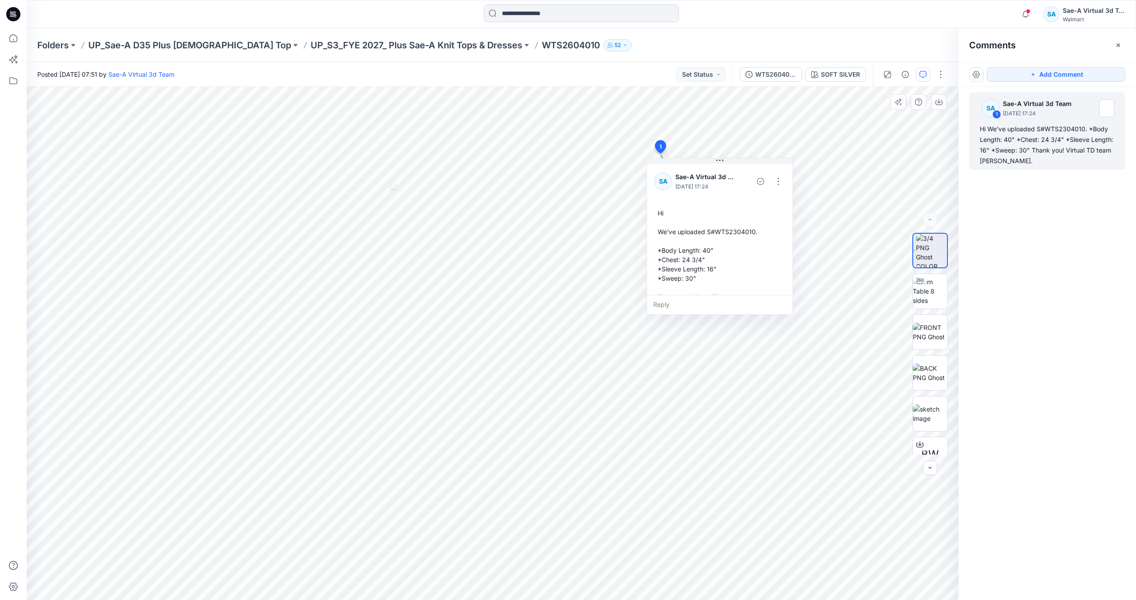
drag, startPoint x: 21, startPoint y: 15, endPoint x: 16, endPoint y: 15, distance: 5.3
click at [21, 15] on div at bounding box center [13, 14] width 28 height 28
